Goal: Information Seeking & Learning: Learn about a topic

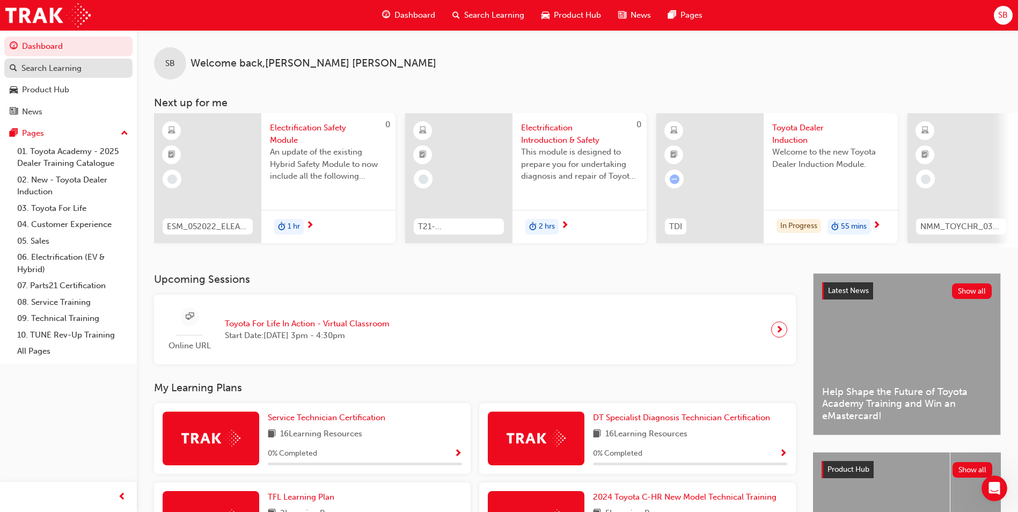
click at [63, 63] on div "Search Learning" at bounding box center [51, 68] width 60 height 12
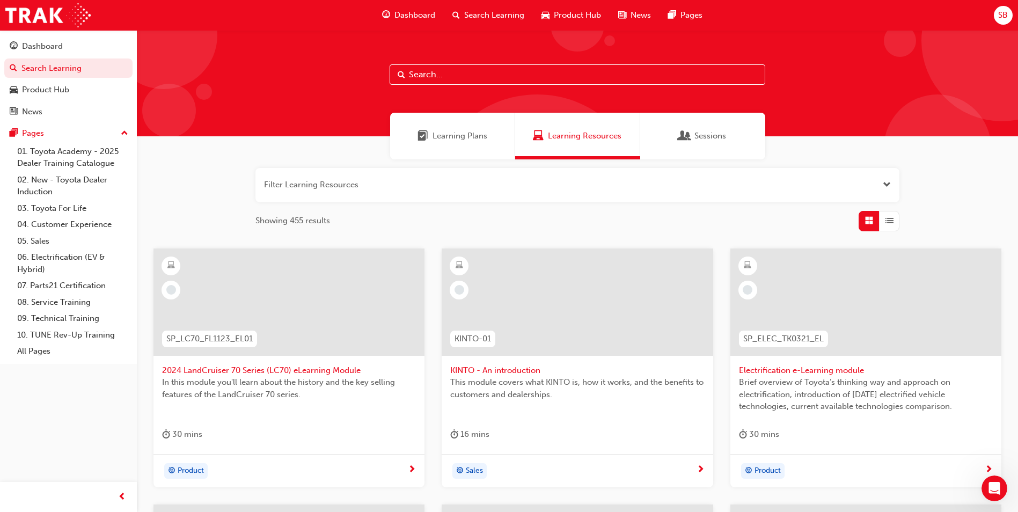
click at [454, 67] on input "text" at bounding box center [578, 74] width 376 height 20
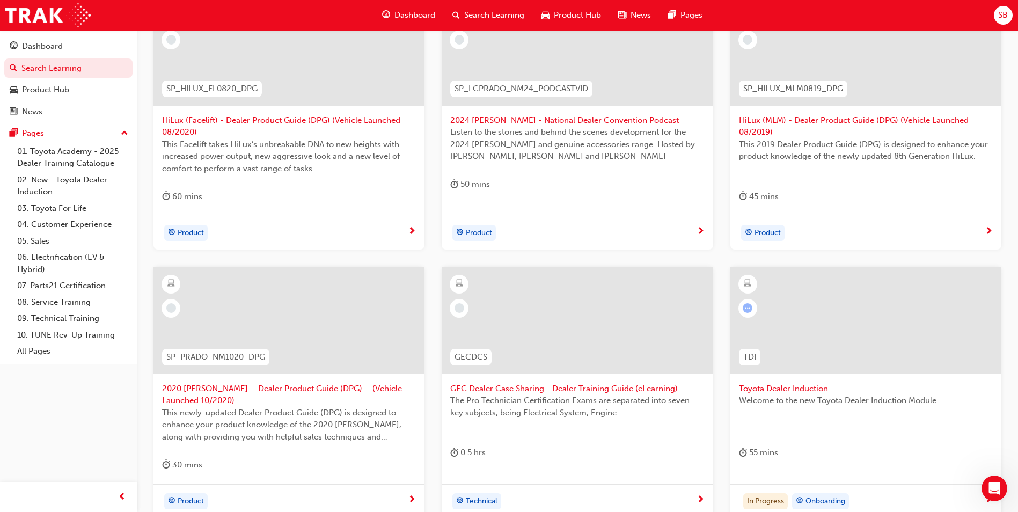
scroll to position [268, 0]
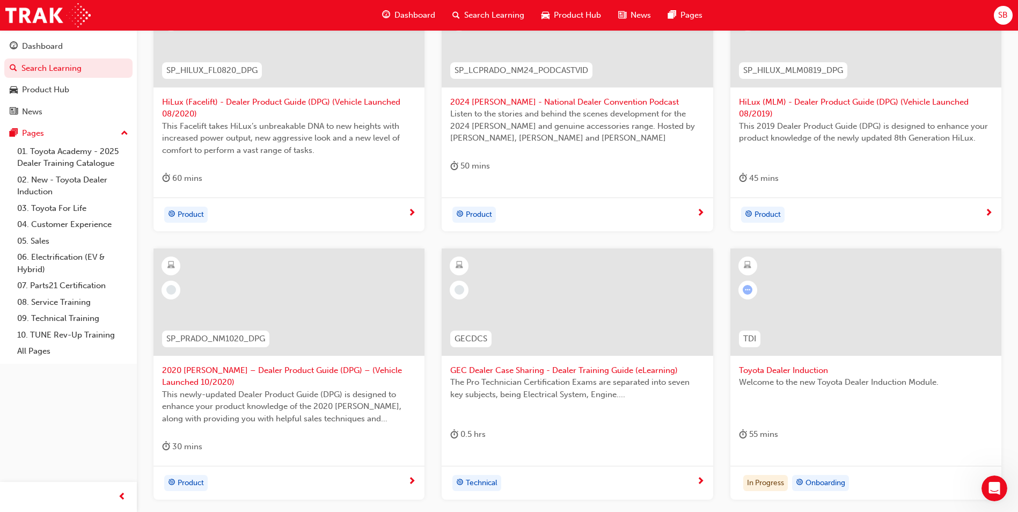
type input "dealer"
click at [782, 369] on span "Toyota Dealer Induction" at bounding box center [866, 370] width 254 height 12
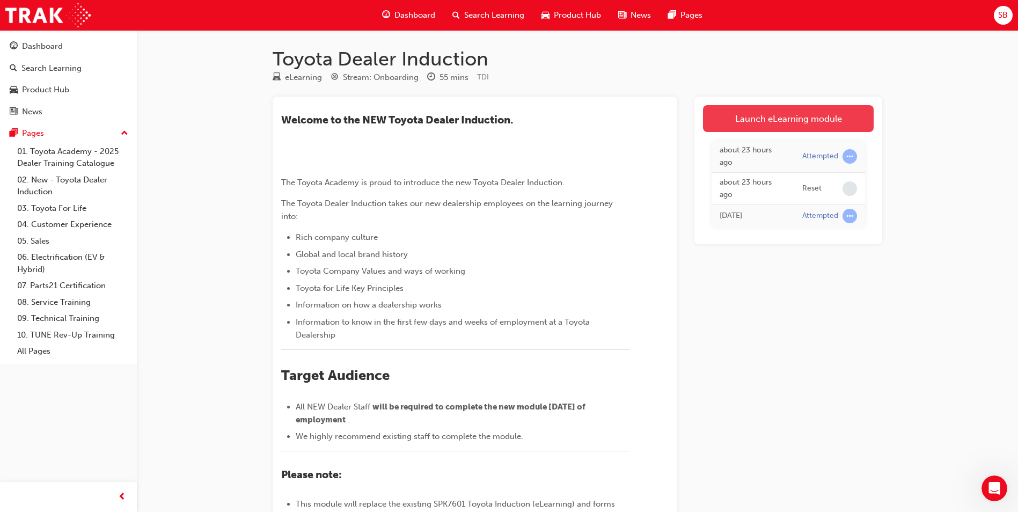
click at [742, 113] on link "Launch eLearning module" at bounding box center [788, 118] width 171 height 27
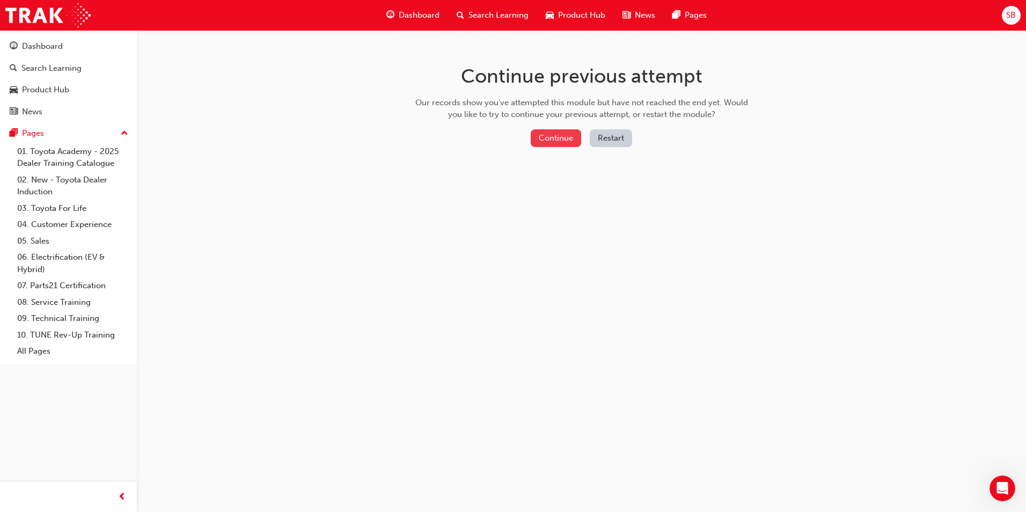
click at [552, 141] on button "Continue" at bounding box center [556, 138] width 50 height 18
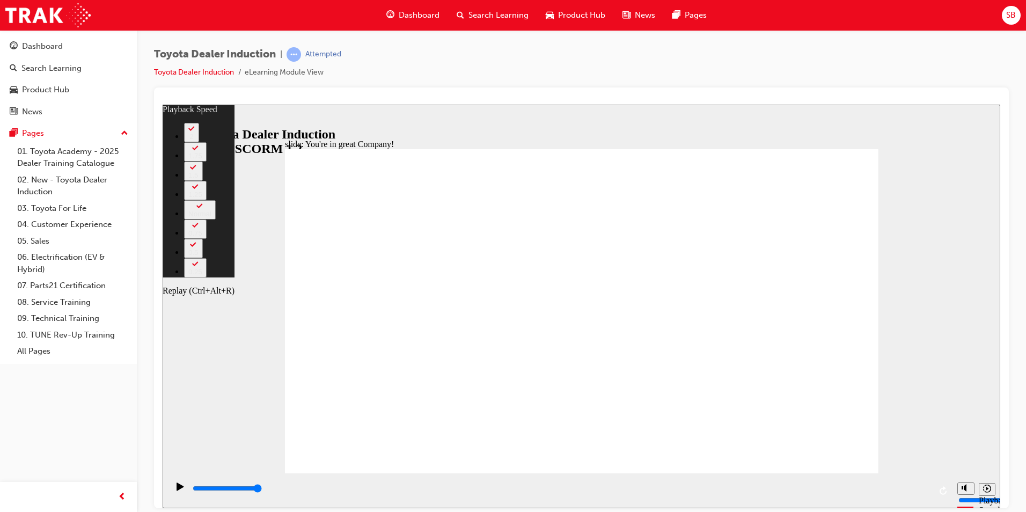
click at [943, 488] on icon "Replay (Ctrl+Alt+R)" at bounding box center [942, 490] width 7 height 9
type input "7500"
type input "27"
drag, startPoint x: 422, startPoint y: 451, endPoint x: 881, endPoint y: 449, distance: 459.3
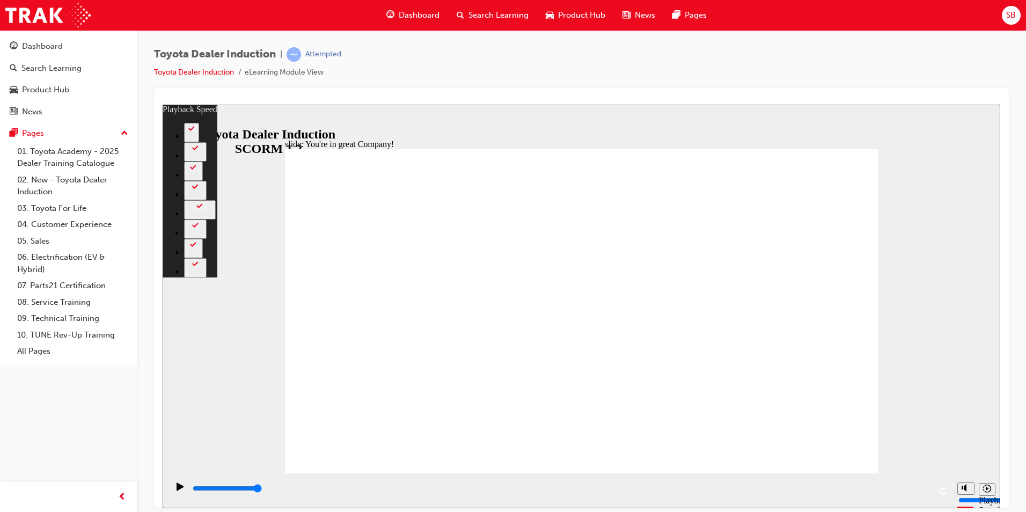
click at [881, 449] on div "slide: You're in great Company! playback speed 2 1.75 1.5 1.25 Normal 0.75 0.5 …" at bounding box center [582, 305] width 838 height 403
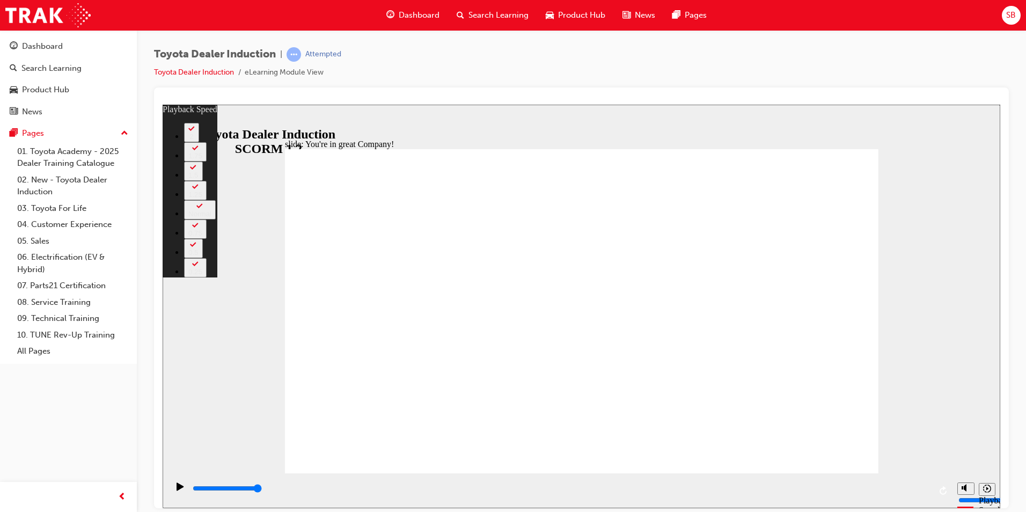
type input "156"
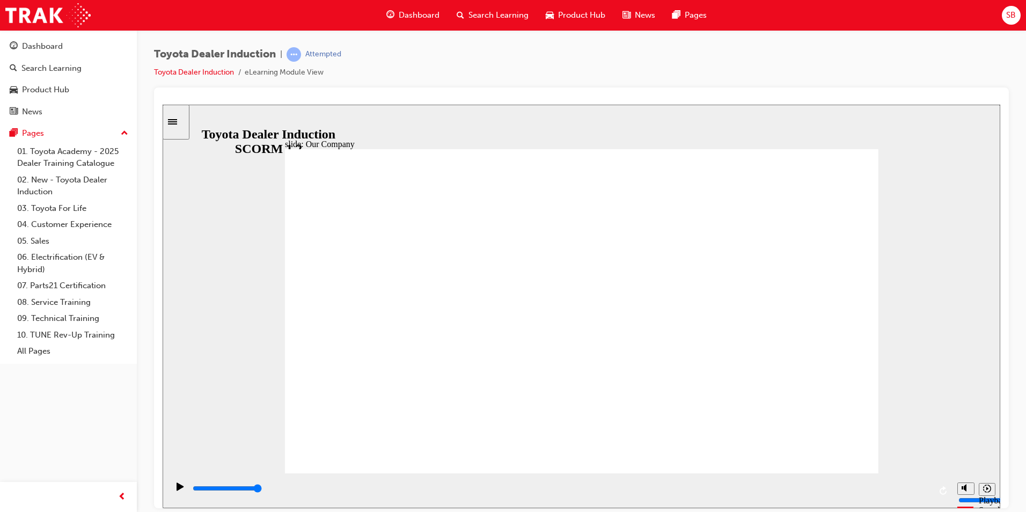
drag, startPoint x: 423, startPoint y: 412, endPoint x: 439, endPoint y: 410, distance: 16.2
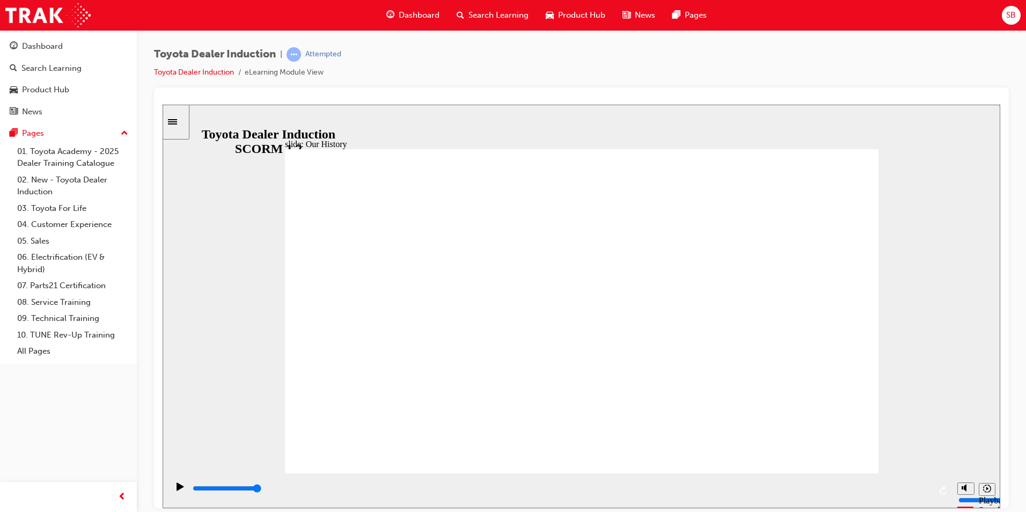
drag, startPoint x: 423, startPoint y: 325, endPoint x: 476, endPoint y: 324, distance: 53.1
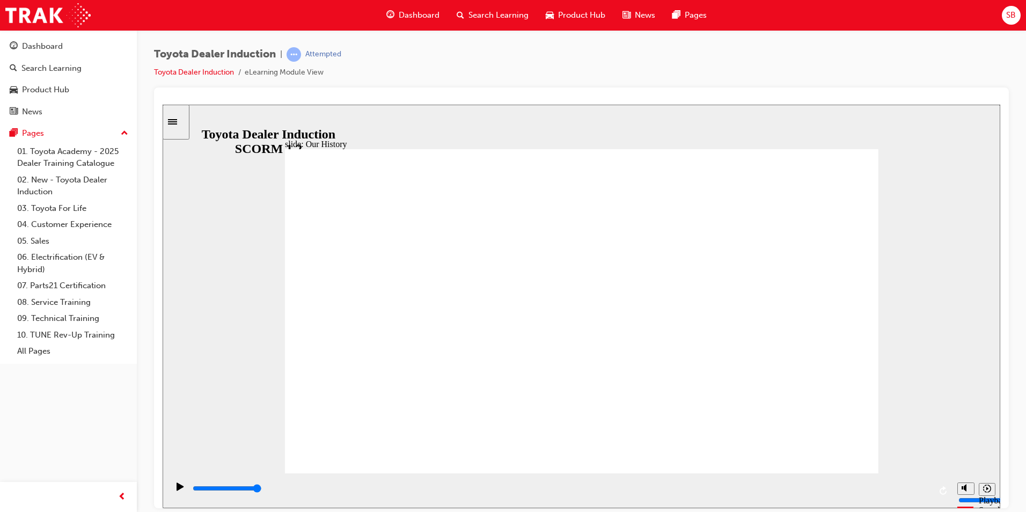
drag, startPoint x: 413, startPoint y: 406, endPoint x: 461, endPoint y: 402, distance: 48.4
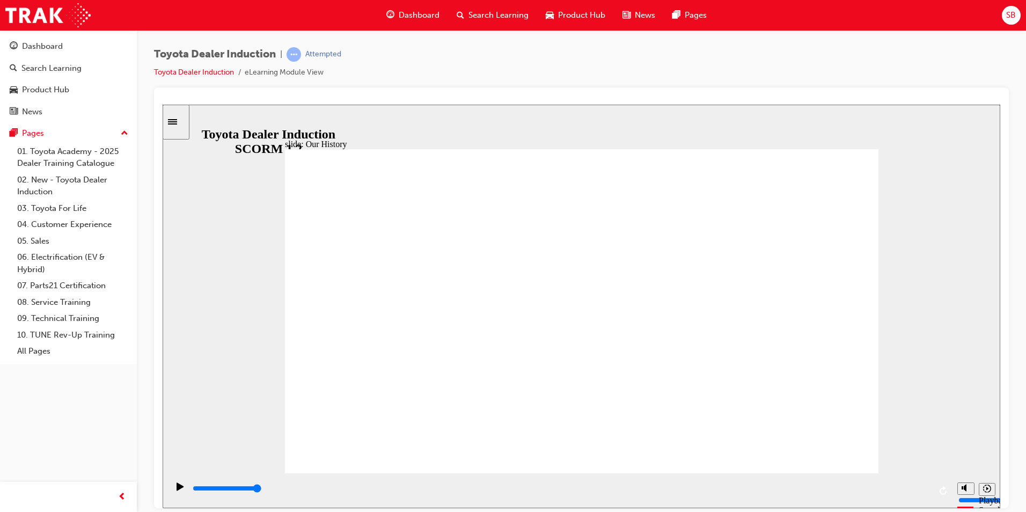
drag, startPoint x: 592, startPoint y: 422, endPoint x: 803, endPoint y: 426, distance: 210.9
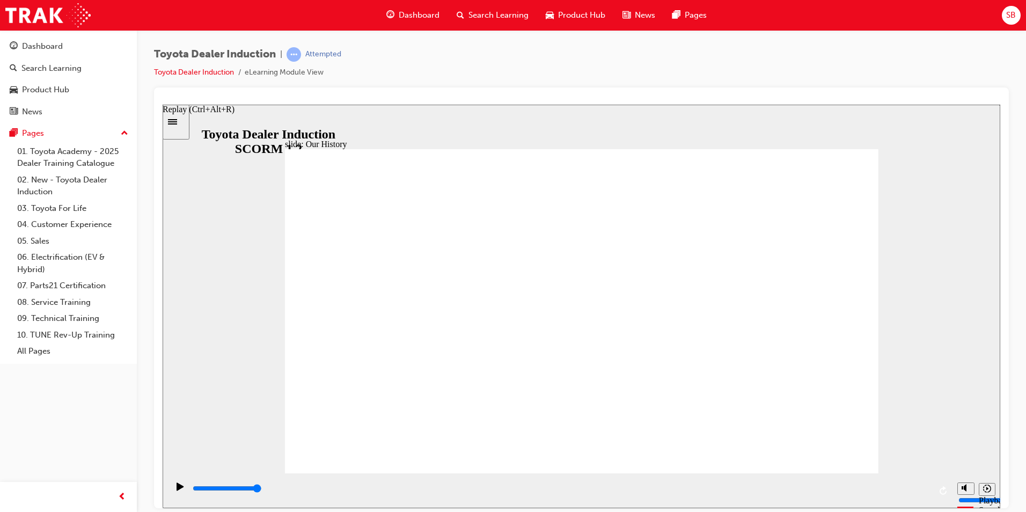
click at [942, 494] on icon "Replay (Ctrl+Alt+R)" at bounding box center [942, 490] width 7 height 9
drag, startPoint x: 432, startPoint y: 387, endPoint x: 458, endPoint y: 387, distance: 26.3
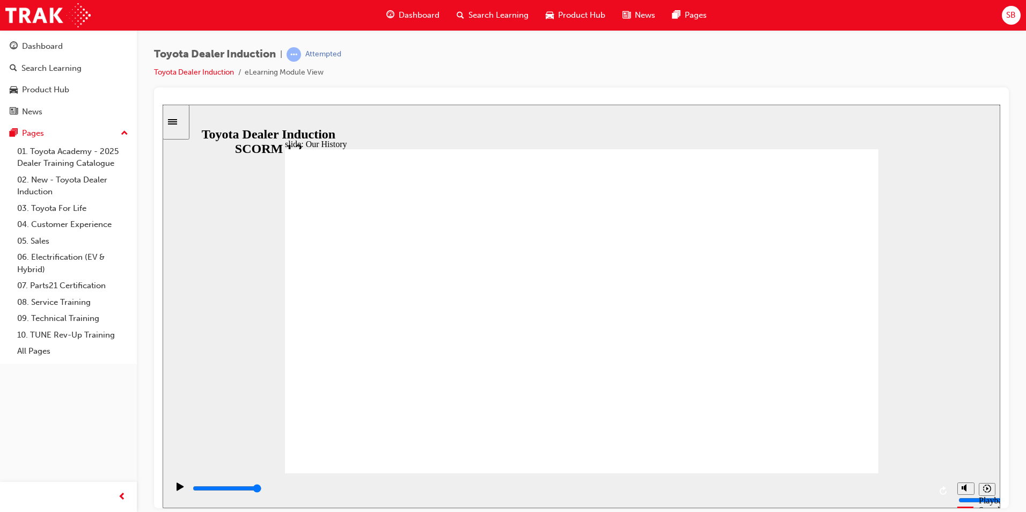
drag, startPoint x: 422, startPoint y: 405, endPoint x: 479, endPoint y: 405, distance: 56.9
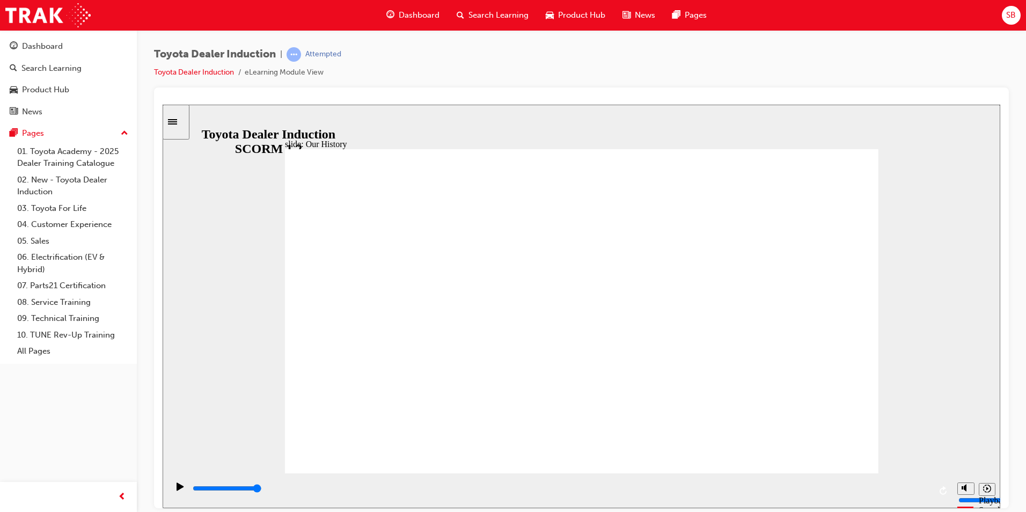
click at [886, 309] on div "slide: Our History Group 1 Freeform 3 Freeform 1 Freeform 2 Freeform 4 Rectangl…" at bounding box center [582, 305] width 838 height 403
drag, startPoint x: 576, startPoint y: 409, endPoint x: 638, endPoint y: 413, distance: 62.3
drag, startPoint x: 415, startPoint y: 407, endPoint x: 474, endPoint y: 407, distance: 59.0
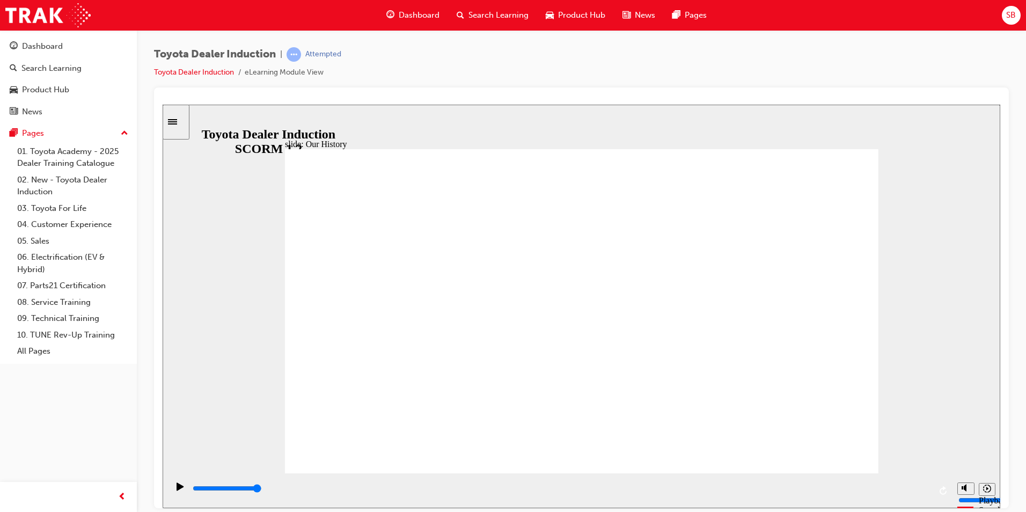
drag, startPoint x: 406, startPoint y: 408, endPoint x: 466, endPoint y: 408, distance: 60.1
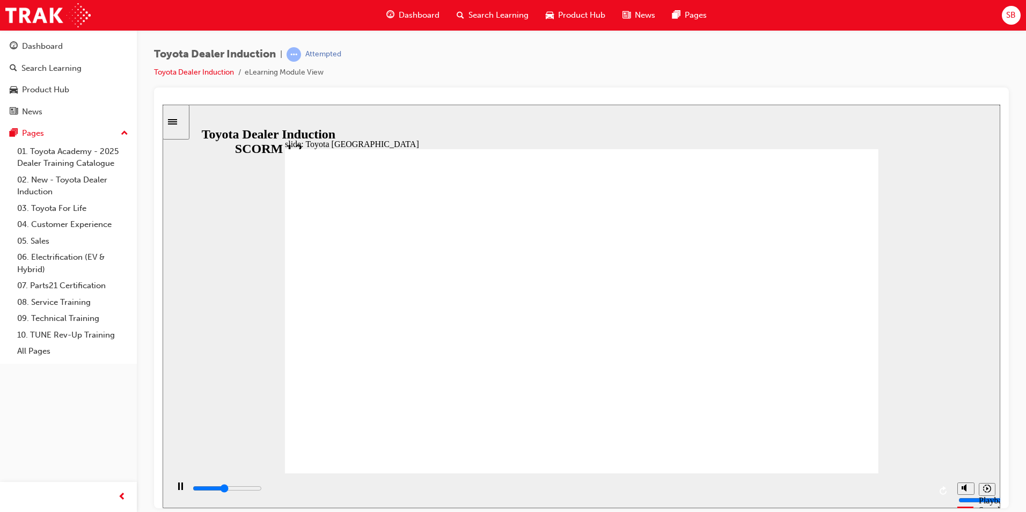
type input "8300"
drag, startPoint x: 459, startPoint y: 413, endPoint x: 514, endPoint y: 407, distance: 55.0
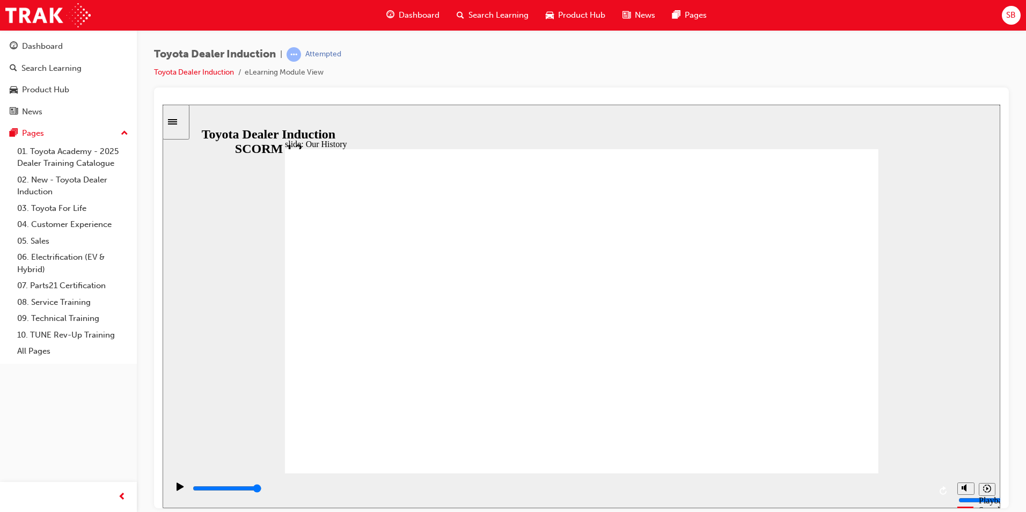
drag, startPoint x: 514, startPoint y: 407, endPoint x: 590, endPoint y: 414, distance: 76.5
drag, startPoint x: 461, startPoint y: 278, endPoint x: 551, endPoint y: 275, distance: 90.2
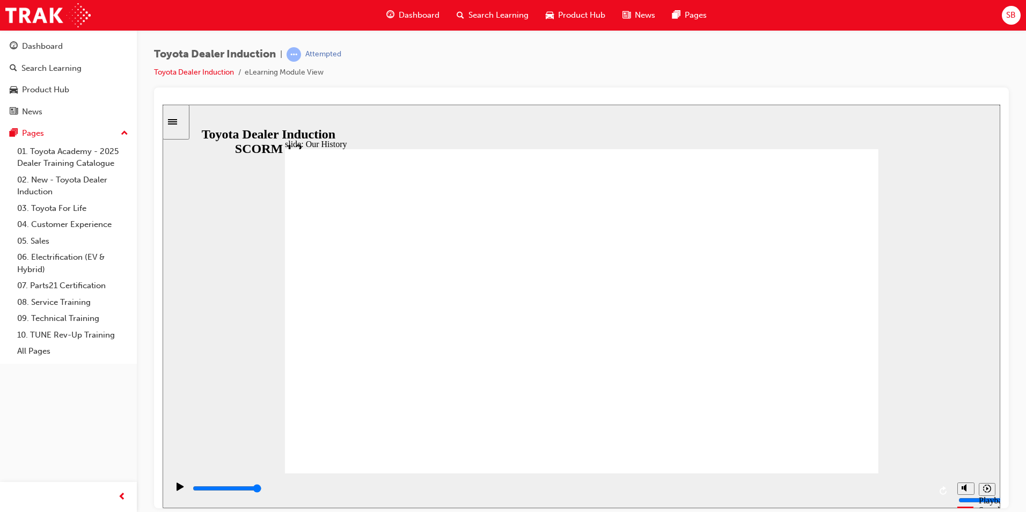
drag, startPoint x: 687, startPoint y: 376, endPoint x: 687, endPoint y: 399, distance: 23.6
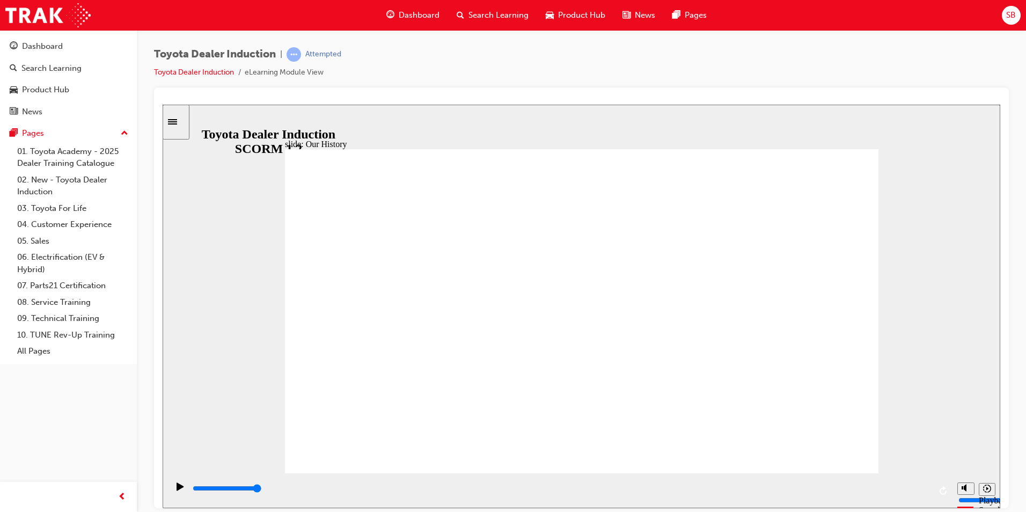
drag, startPoint x: 414, startPoint y: 407, endPoint x: 428, endPoint y: 402, distance: 14.9
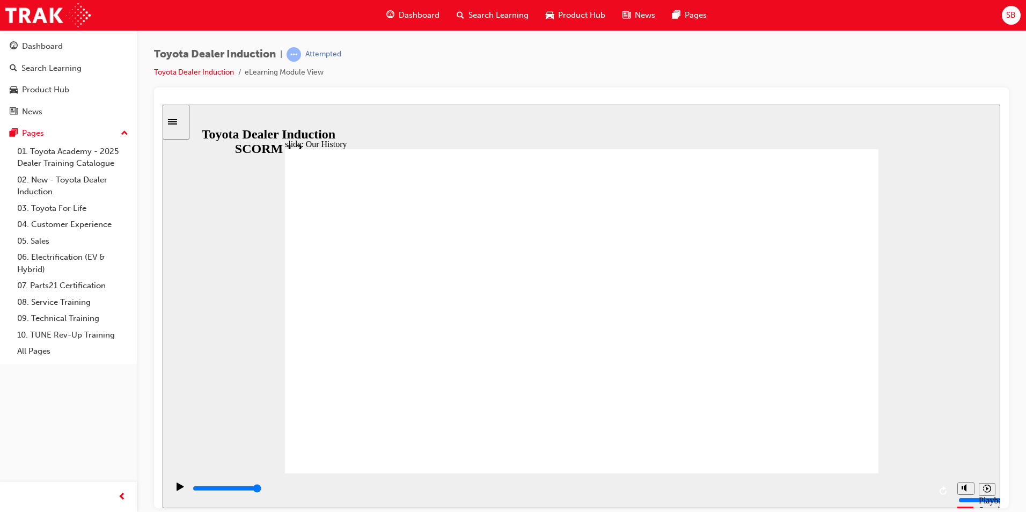
drag, startPoint x: 414, startPoint y: 404, endPoint x: 515, endPoint y: 402, distance: 101.4
drag, startPoint x: 576, startPoint y: 406, endPoint x: 749, endPoint y: 407, distance: 173.3
drag, startPoint x: 738, startPoint y: 409, endPoint x: 603, endPoint y: 413, distance: 134.7
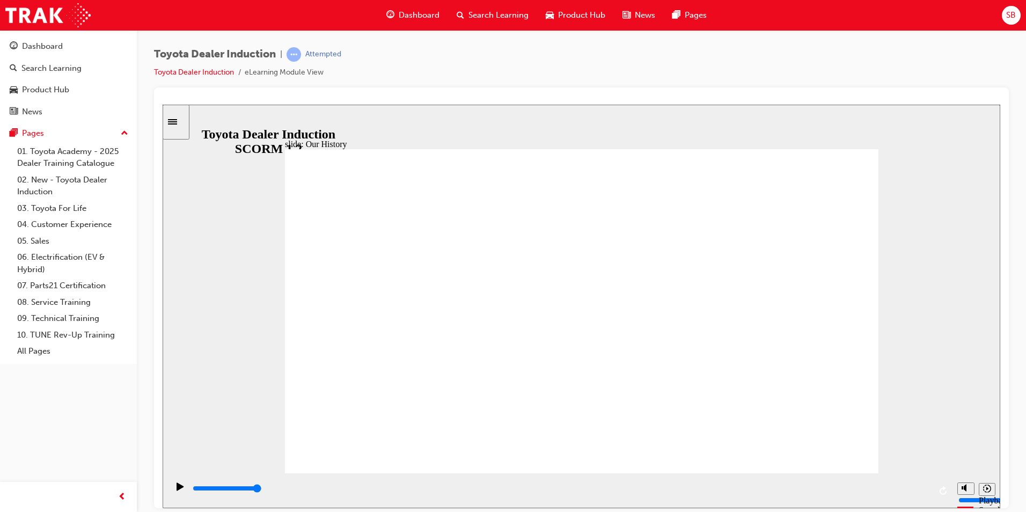
type input "3"
drag, startPoint x: 575, startPoint y: 407, endPoint x: 863, endPoint y: 413, distance: 288.2
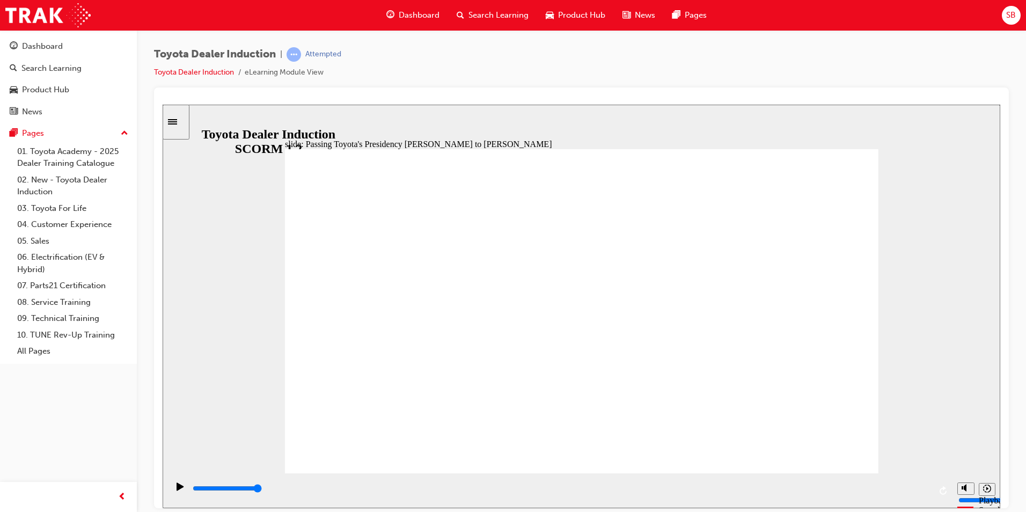
type input "5000"
drag, startPoint x: 427, startPoint y: 243, endPoint x: 539, endPoint y: 324, distance: 138.8
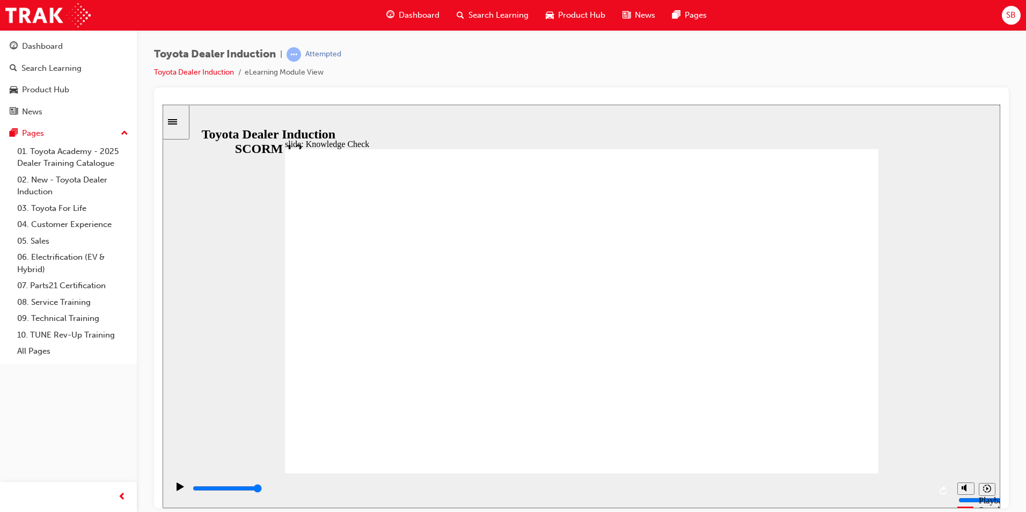
radio input "true"
type input "5000"
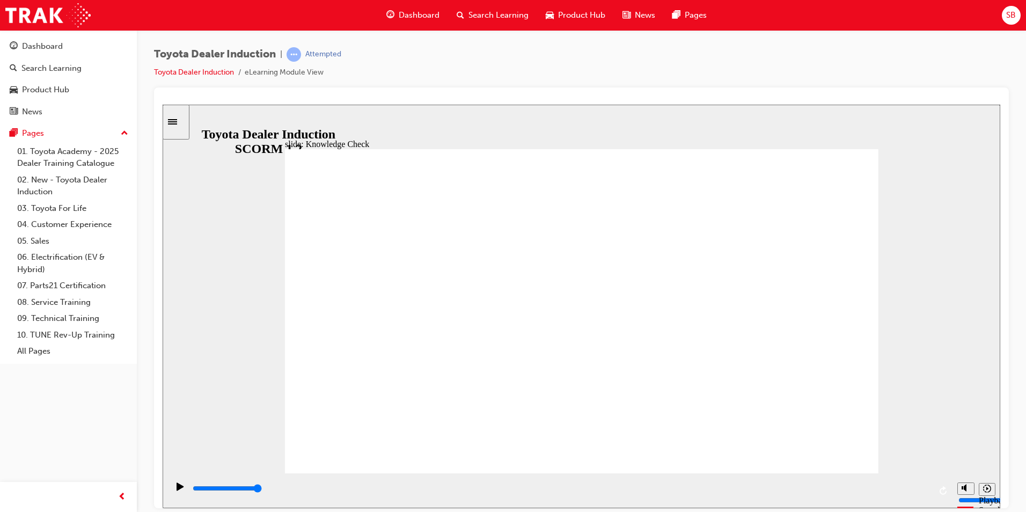
radio input "true"
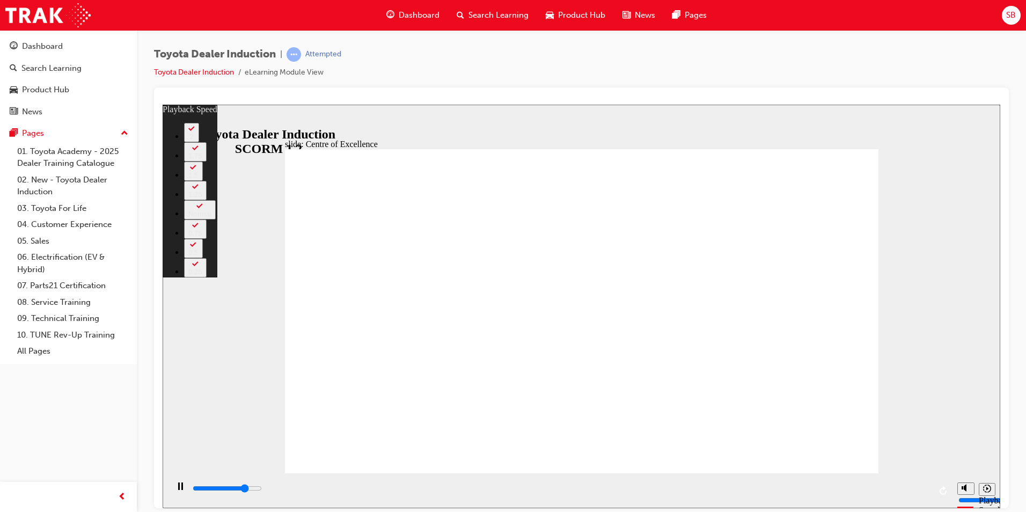
type input "12100"
type input "0"
type input "12300"
type input "0"
type input "12600"
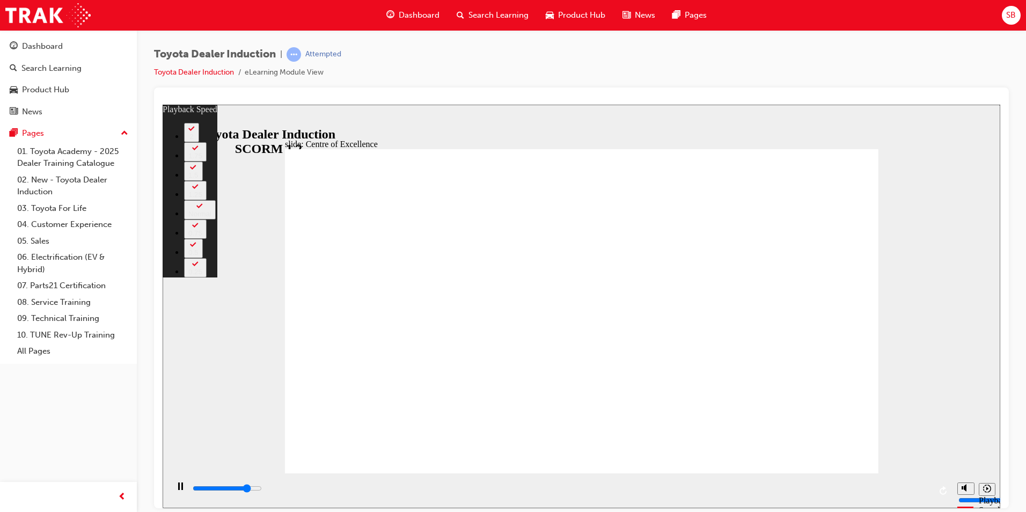
type input "1"
type input "12900"
type input "1"
type input "13200"
type input "1"
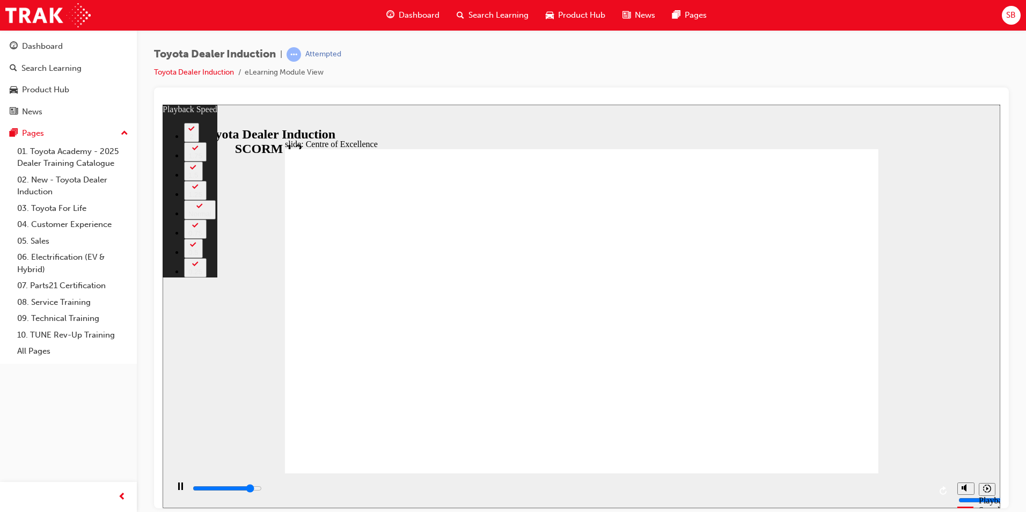
type input "13400"
type input "2"
type input "13700"
type input "2"
type input "14000"
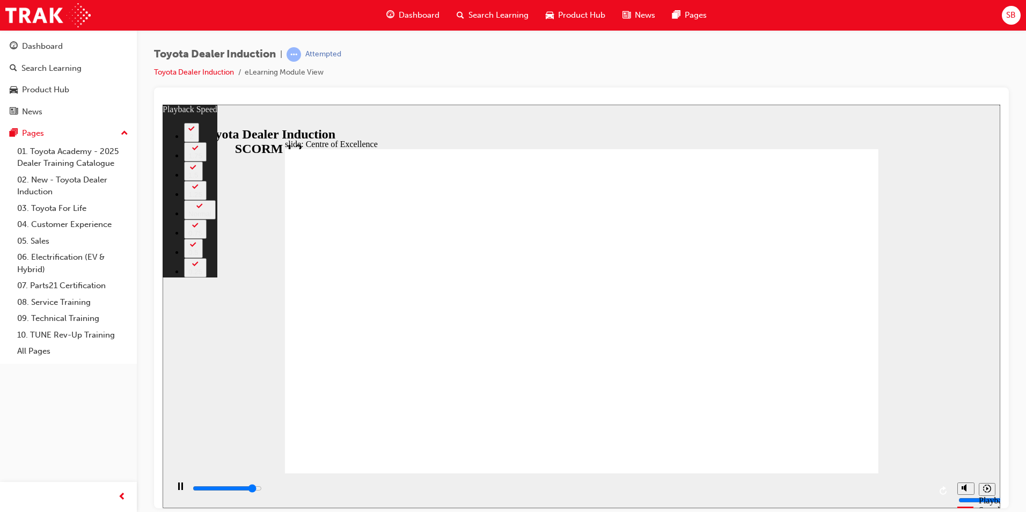
type input "2"
type input "14200"
type input "2"
type input "14500"
type input "3"
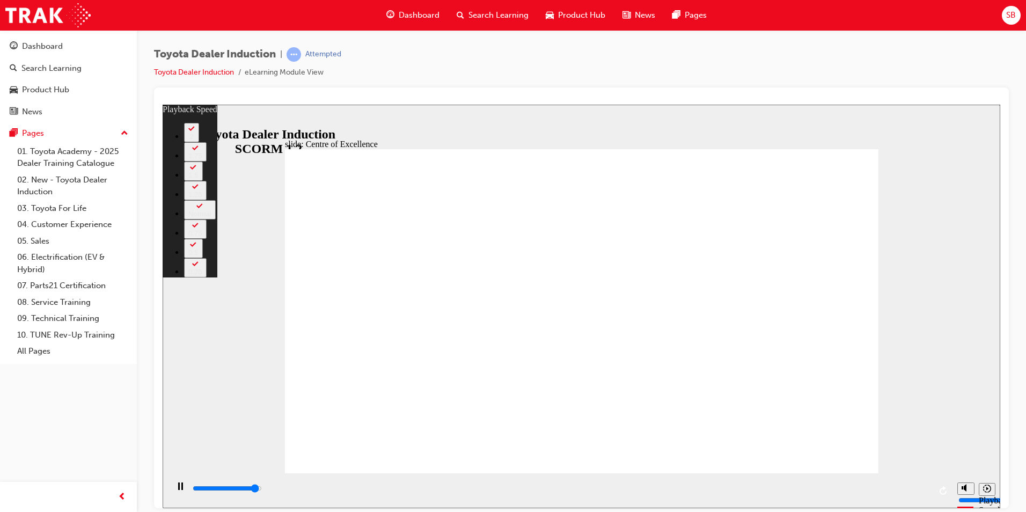
type input "14700"
type input "3"
type input "15000"
type input "3"
type input "15300"
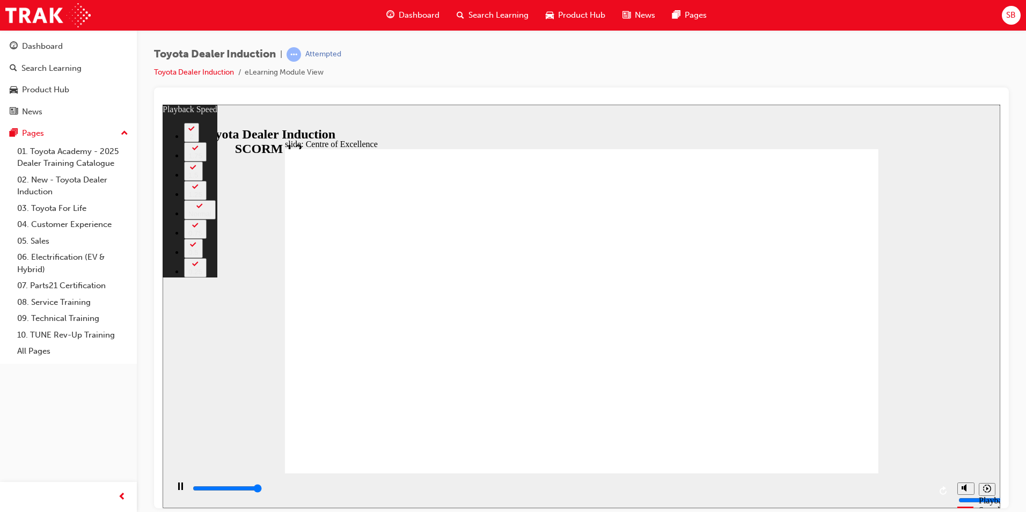
type input "3"
type input "15300"
type input "248"
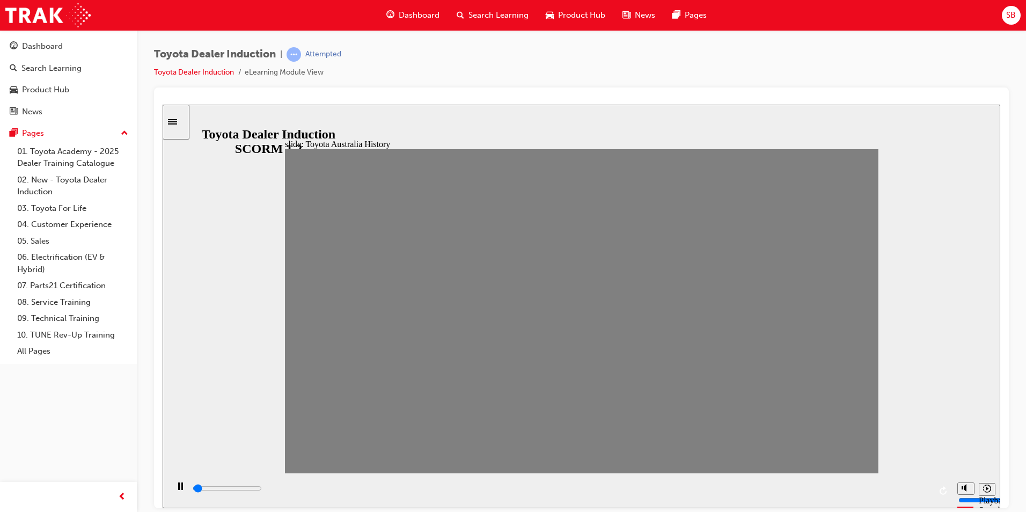
drag, startPoint x: 312, startPoint y: 325, endPoint x: 331, endPoint y: 328, distance: 19.5
drag, startPoint x: 330, startPoint y: 328, endPoint x: 352, endPoint y: 321, distance: 23.6
drag, startPoint x: 354, startPoint y: 321, endPoint x: 384, endPoint y: 322, distance: 30.1
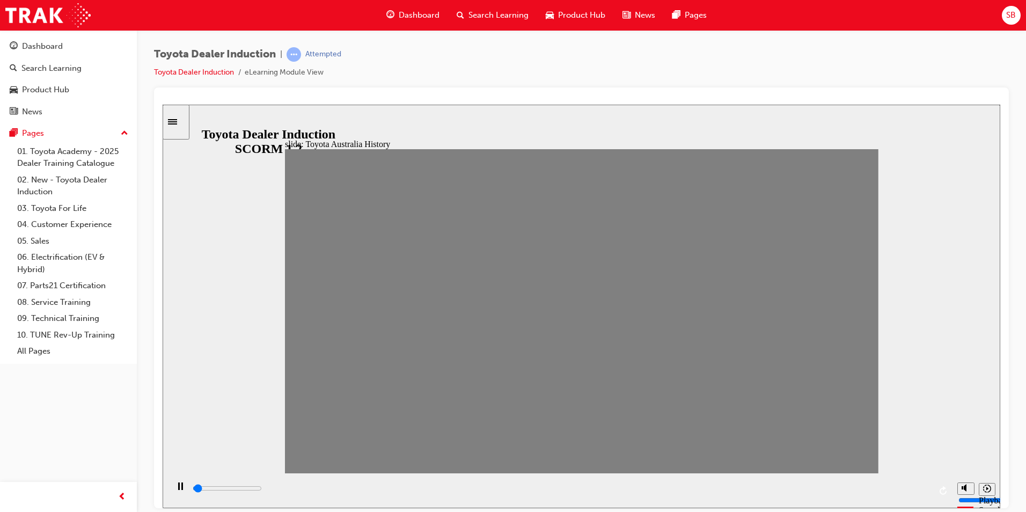
drag, startPoint x: 388, startPoint y: 316, endPoint x: 858, endPoint y: 329, distance: 470.2
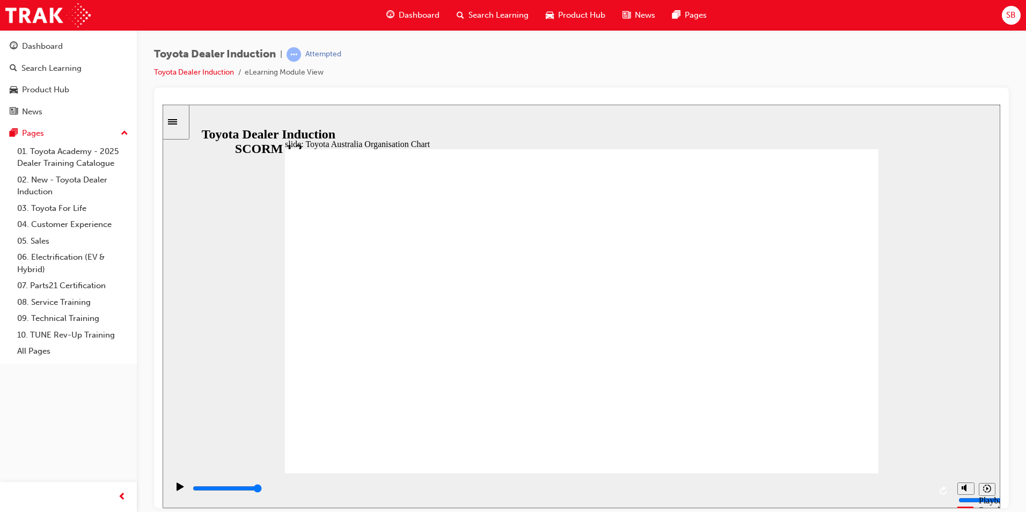
type input "5000"
radio input "true"
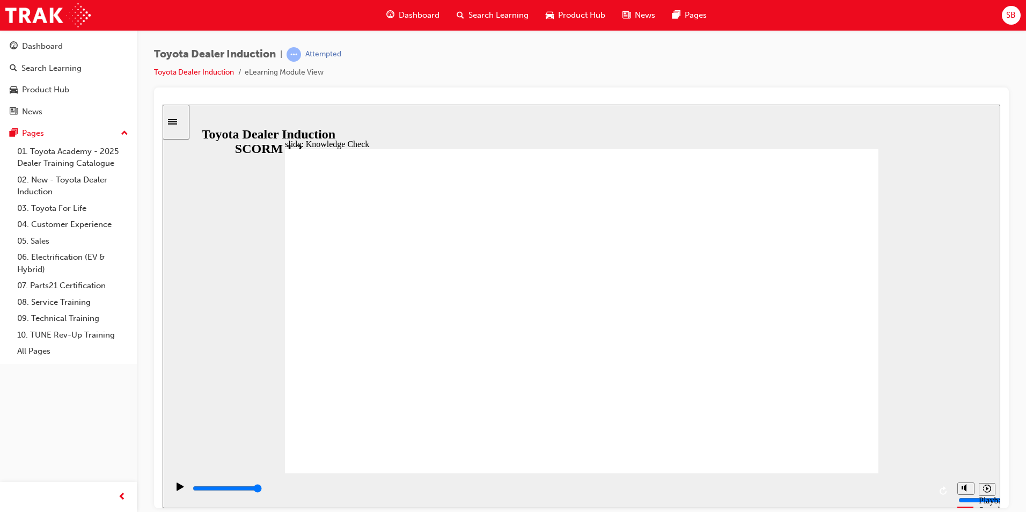
click at [917, 216] on div "slide: Knowledge Check Rectangle 1 Oval 2 tick icon 1 Correct That's right! Toy…" at bounding box center [582, 305] width 838 height 403
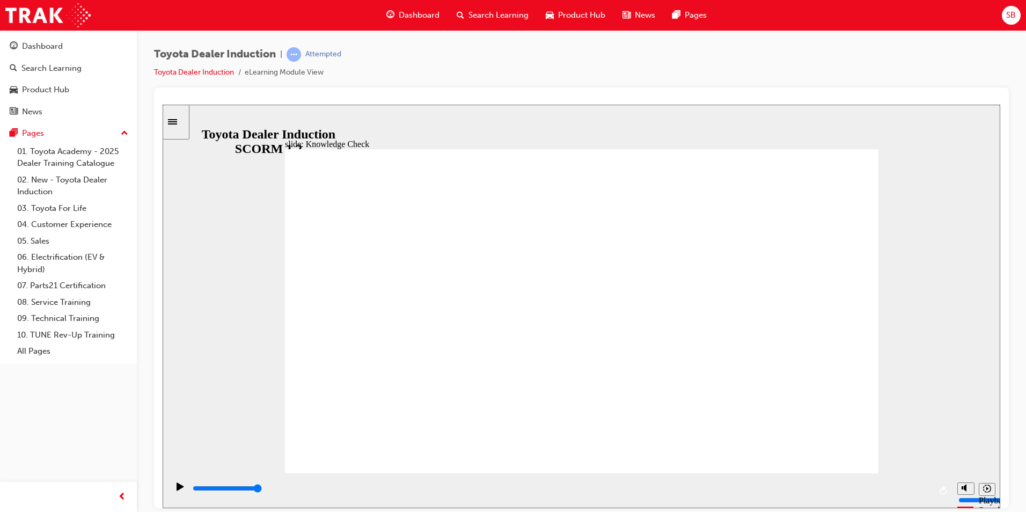
type input "5000"
radio input "true"
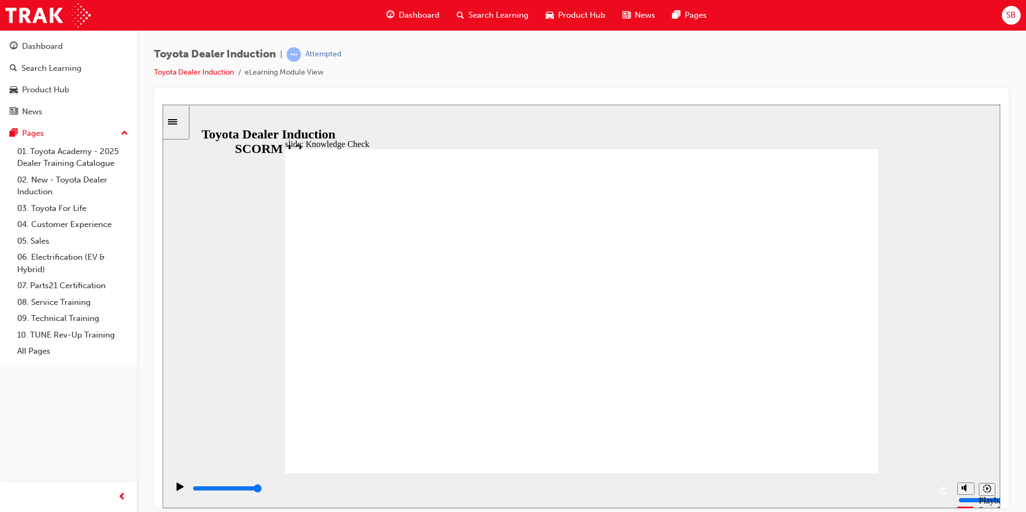
click at [922, 85] on div "Toyota Dealer Induction | Attempted Toyota Dealer Induction eLearning Module Vi…" at bounding box center [581, 67] width 855 height 40
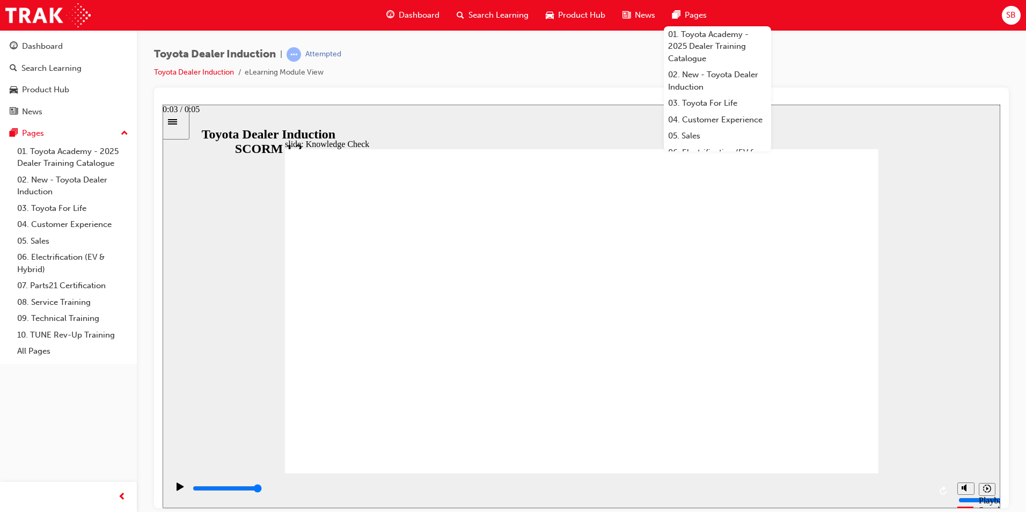
type input "0"
